Goal: Information Seeking & Learning: Check status

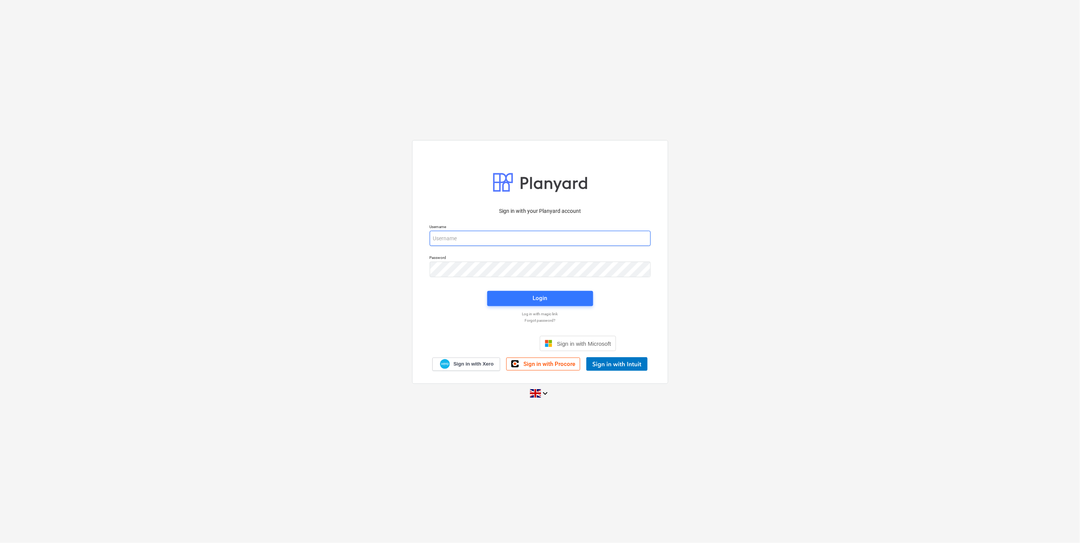
click at [462, 239] on input "email" at bounding box center [540, 238] width 221 height 15
type input "[EMAIL_ADDRESS][DOMAIN_NAME]"
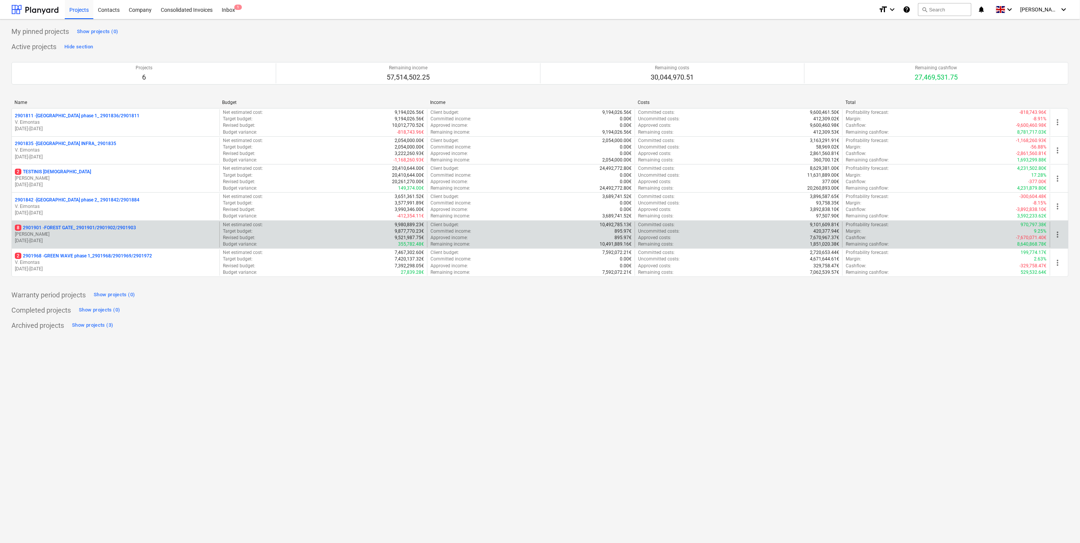
click at [89, 232] on p "[PERSON_NAME]" at bounding box center [115, 234] width 201 height 6
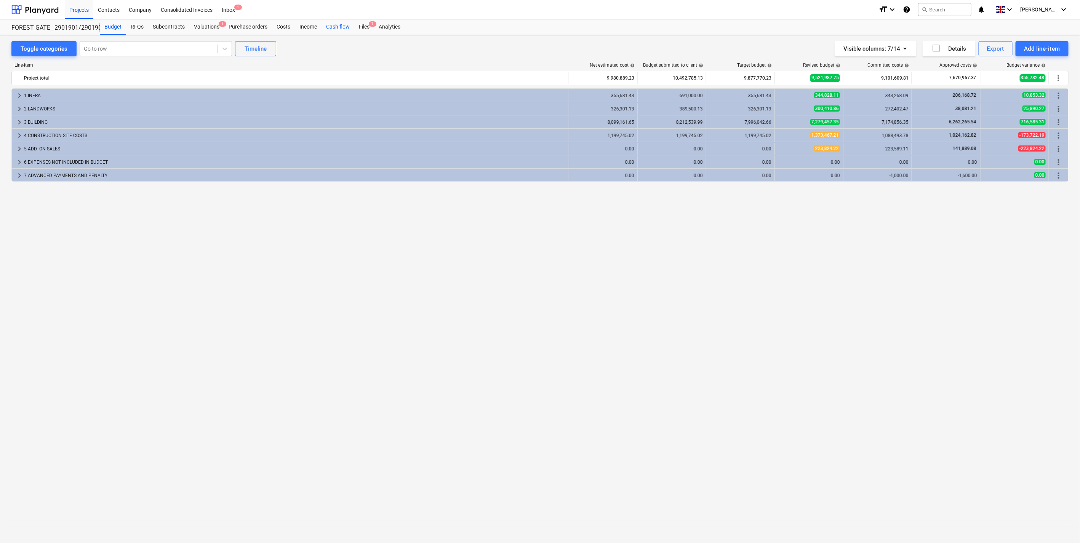
click at [345, 26] on div "Cash flow" at bounding box center [337, 26] width 33 height 15
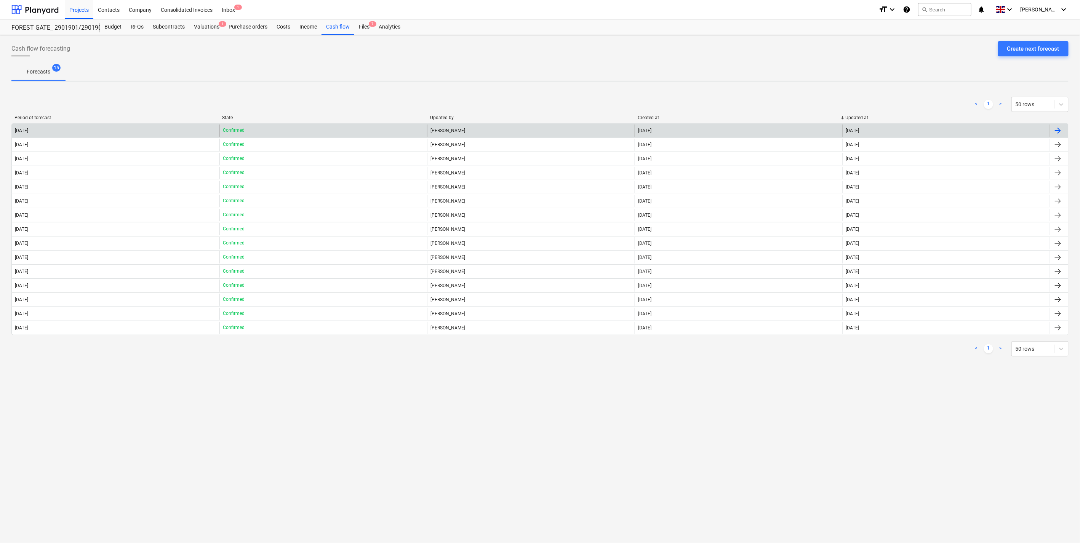
click at [462, 128] on div "[PERSON_NAME]" at bounding box center [531, 131] width 208 height 12
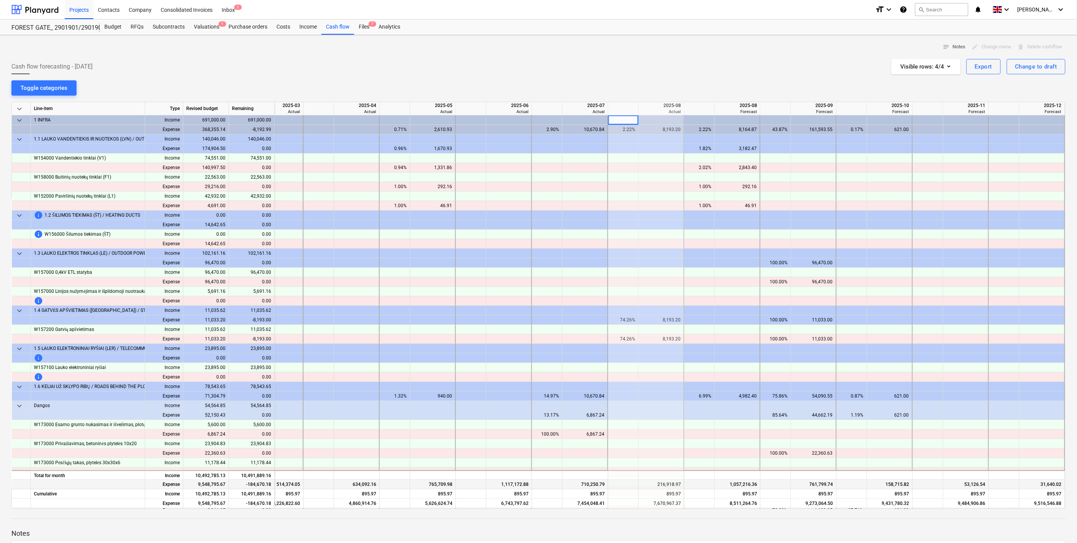
click at [593, 481] on div "710,250.79" at bounding box center [584, 485] width 39 height 10
click at [586, 78] on div "notes Notes edit Change name delete Delete cashflow Cash flow forecasting - [DA…" at bounding box center [538, 325] width 1077 height 581
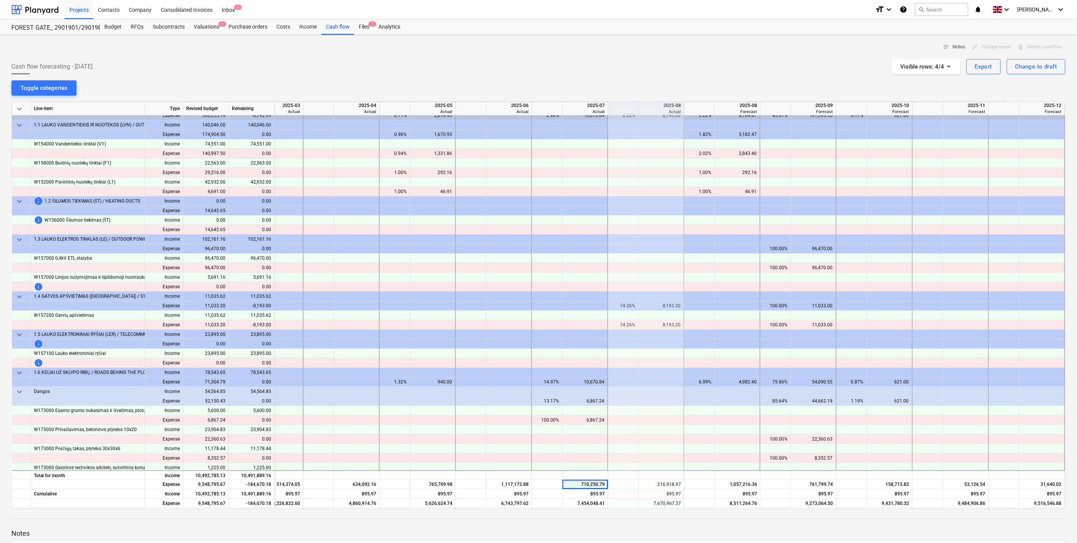
scroll to position [0, 1040]
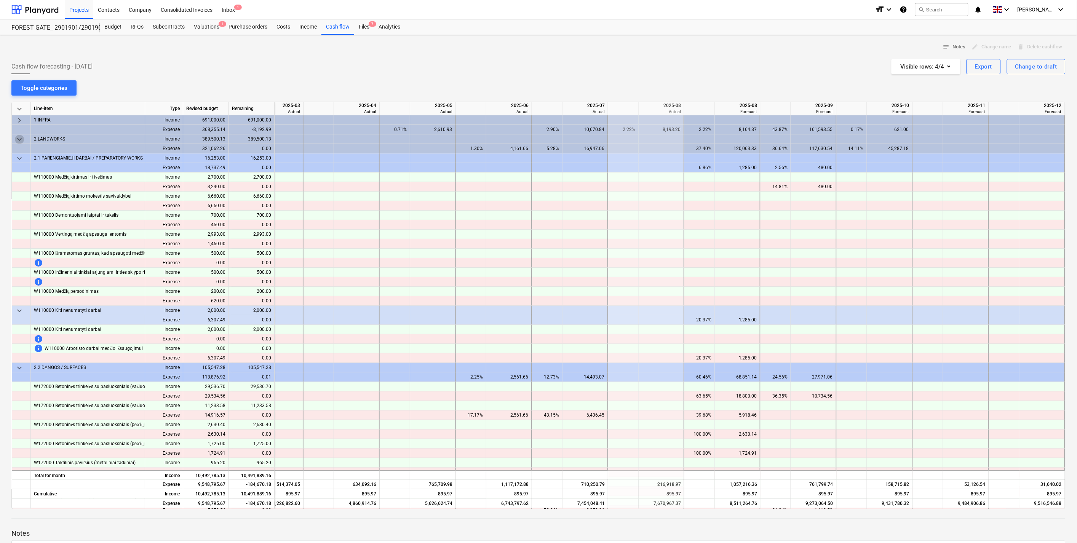
click at [20, 138] on span "keyboard_arrow_down" at bounding box center [19, 139] width 9 height 9
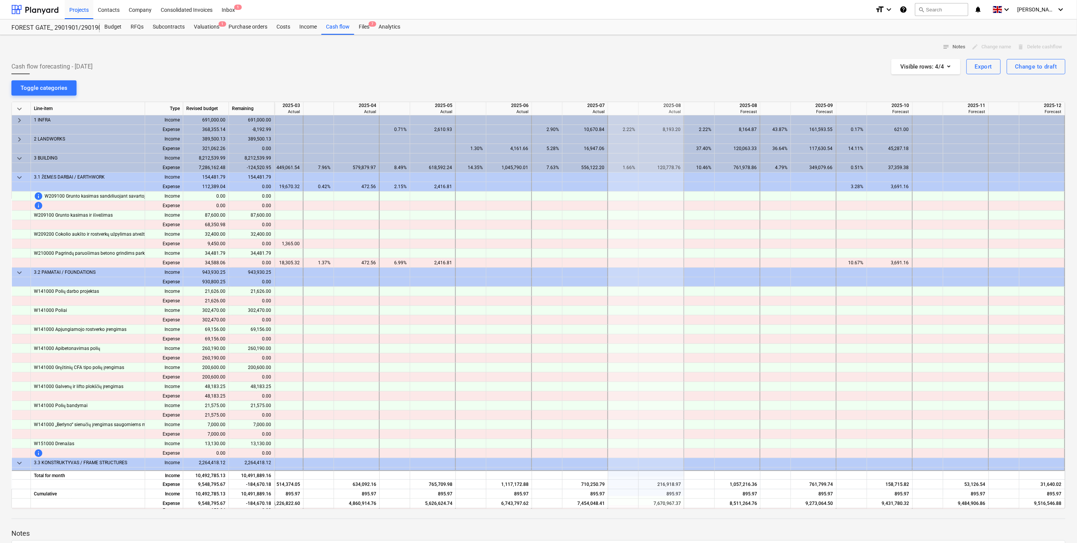
click at [19, 157] on span "keyboard_arrow_down" at bounding box center [19, 158] width 9 height 9
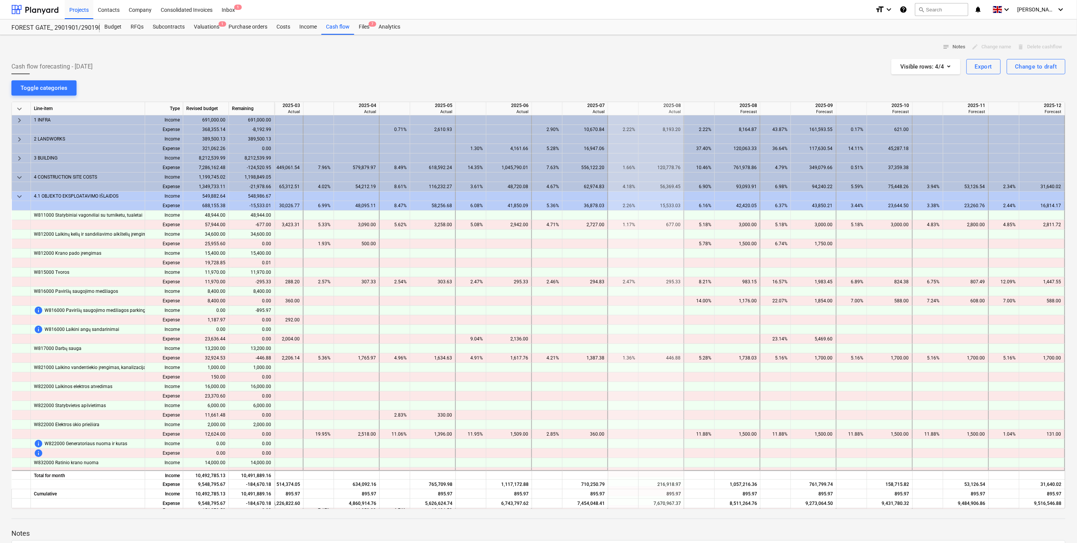
click at [19, 180] on span "keyboard_arrow_down" at bounding box center [19, 177] width 9 height 9
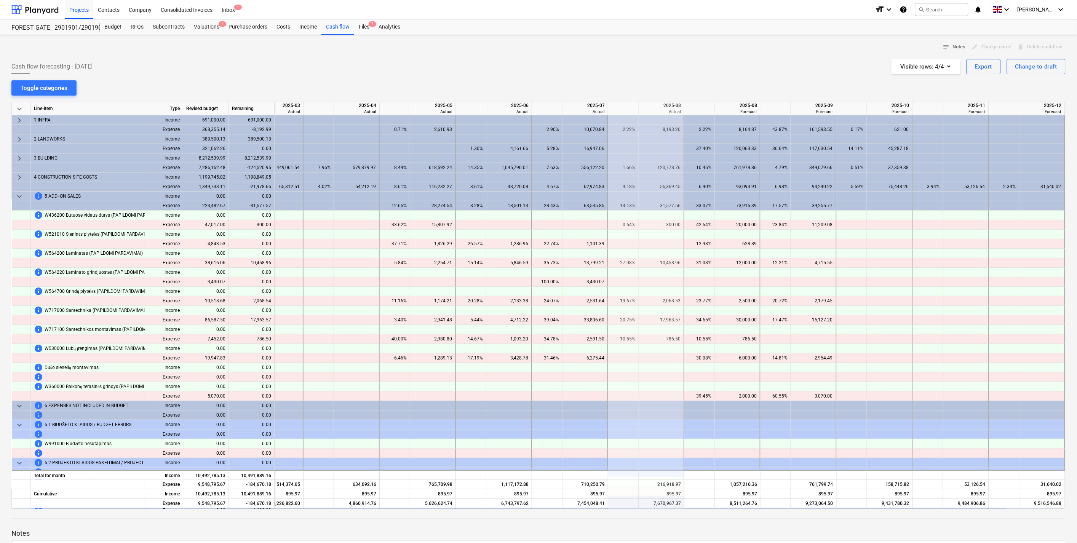
click at [19, 196] on span "keyboard_arrow_down" at bounding box center [19, 196] width 9 height 9
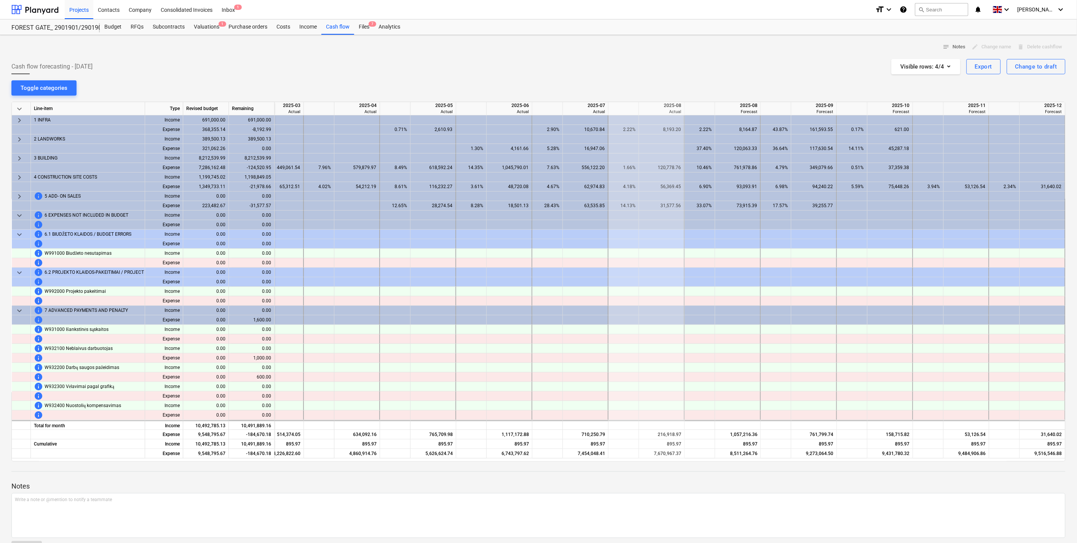
click at [18, 215] on span "keyboard_arrow_down" at bounding box center [19, 215] width 9 height 9
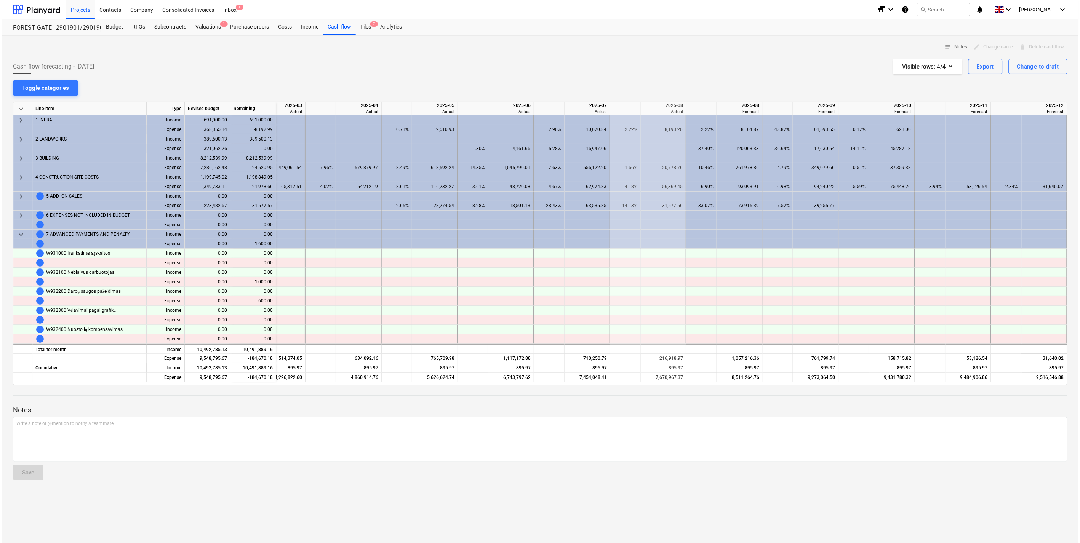
scroll to position [0, 1034]
click at [19, 234] on span "keyboard_arrow_down" at bounding box center [19, 234] width 9 height 9
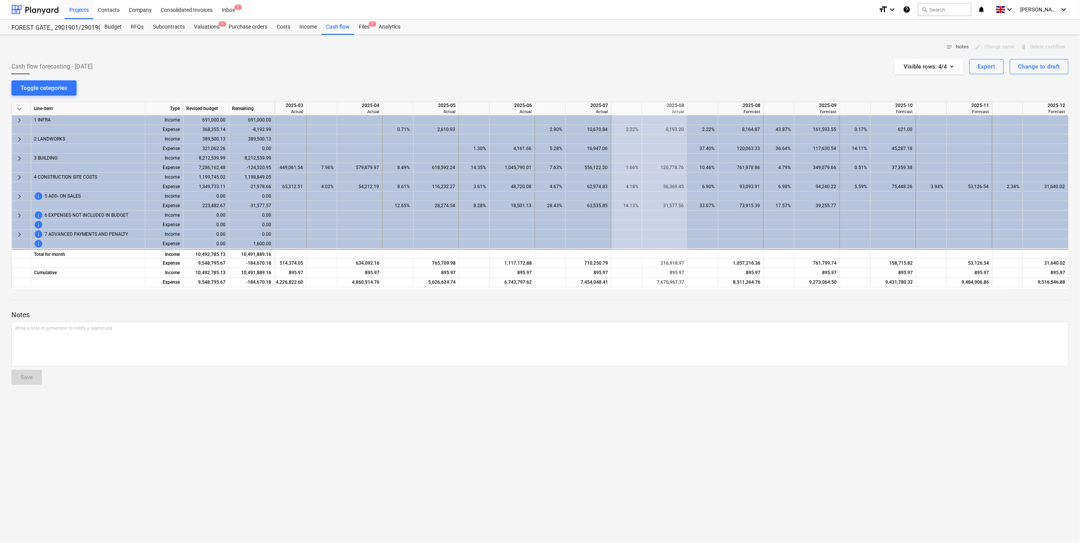
click at [633, 66] on div "Cash flow forecasting - [DATE] Visible rows : 4/4 Export Change to draft" at bounding box center [539, 66] width 1057 height 15
click at [658, 361] on div "Write a note or @mention to notify a teammate [PERSON_NAME]" at bounding box center [539, 344] width 1057 height 45
click at [626, 83] on div "notes Notes edit Change name delete Delete cashflow Cash flow forecasting - [DA…" at bounding box center [540, 289] width 1080 height 508
click at [601, 89] on div "notes Notes edit Change name delete Delete cashflow Cash flow forecasting - [DA…" at bounding box center [540, 289] width 1080 height 508
click at [512, 51] on div "notes Notes edit Change name delete Delete cashflow" at bounding box center [539, 47] width 1057 height 12
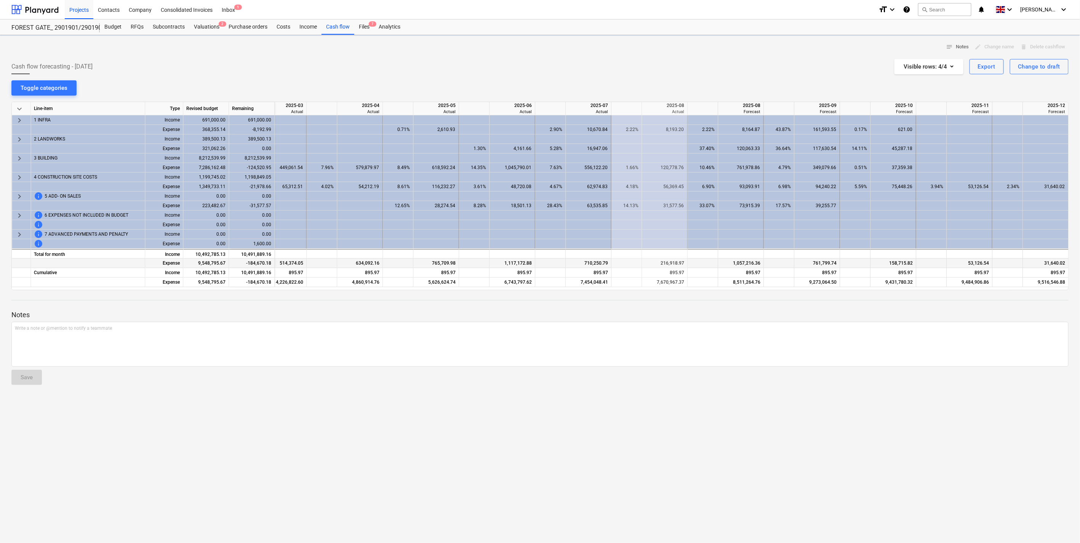
click at [360, 264] on div "634,092.16" at bounding box center [359, 264] width 39 height 10
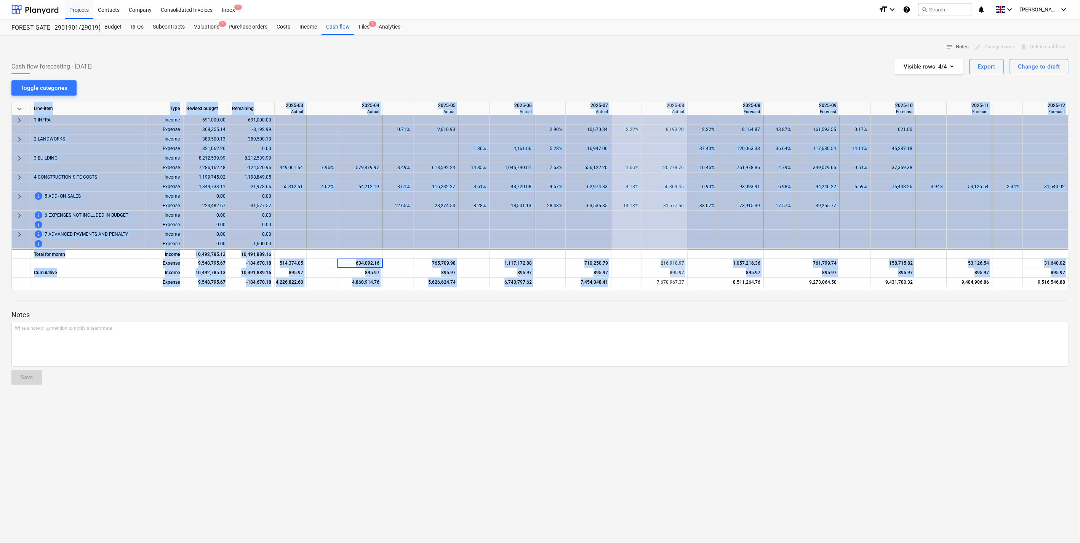
drag, startPoint x: 637, startPoint y: 286, endPoint x: 809, endPoint y: 290, distance: 171.4
click at [809, 290] on div "keyboard_arrow_down Line-item Type Revised budget Remaining 2025-03 Actual 2025…" at bounding box center [539, 196] width 1057 height 188
drag, startPoint x: 809, startPoint y: 290, endPoint x: 797, endPoint y: 313, distance: 26.2
click at [797, 313] on p "Notes" at bounding box center [539, 314] width 1057 height 9
